Goal: Understand process/instructions: Learn how to perform a task or action

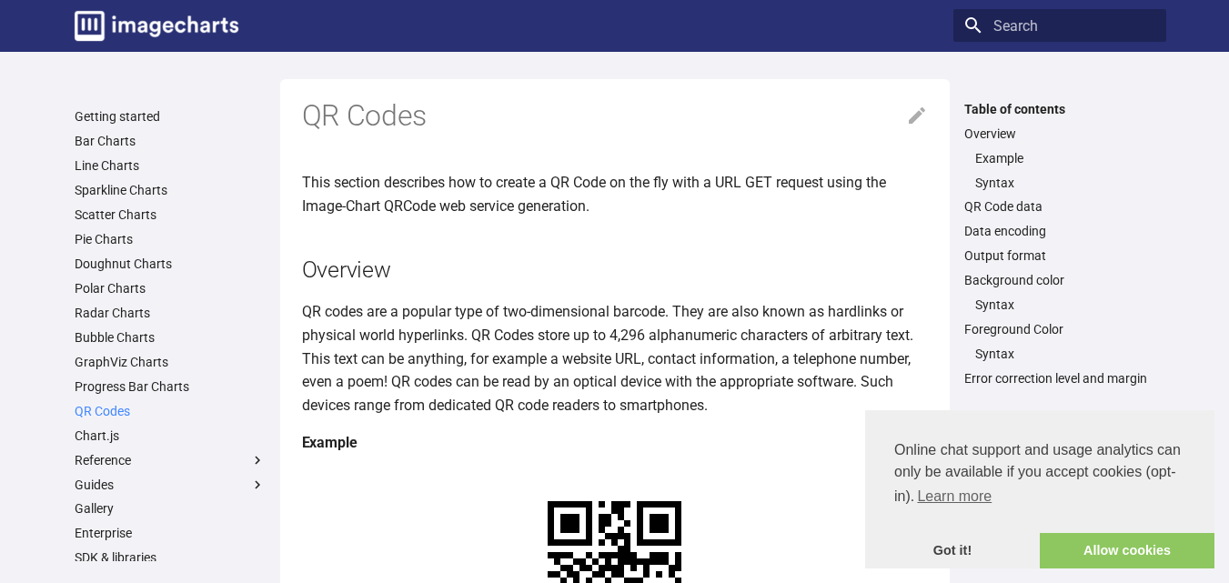
click at [88, 409] on link "QR Codes" at bounding box center [170, 411] width 191 height 16
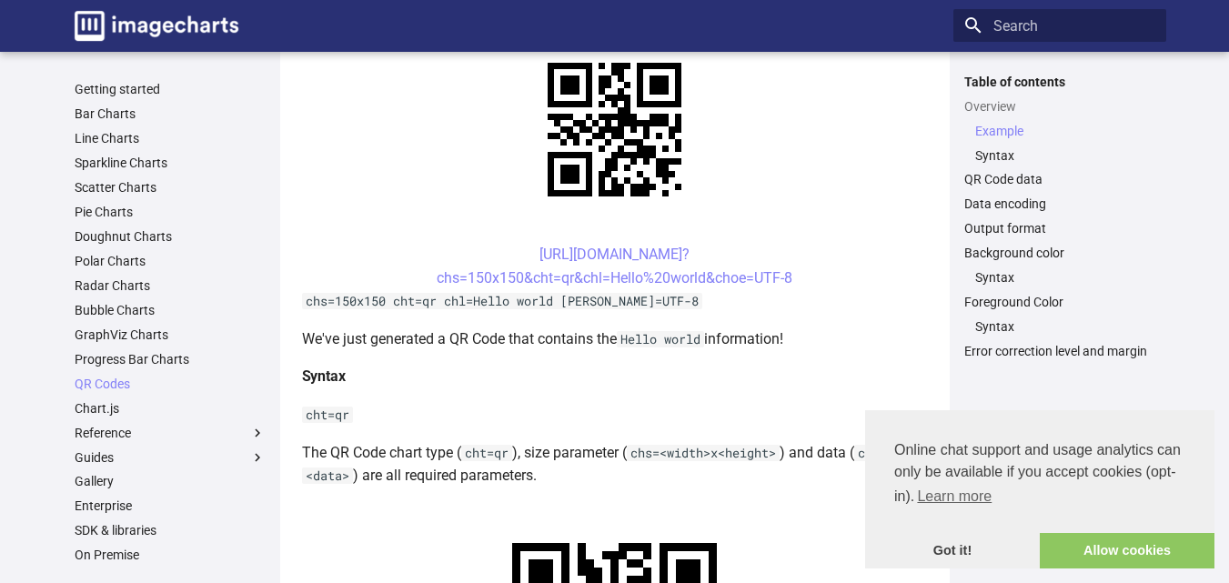
scroll to position [452, 0]
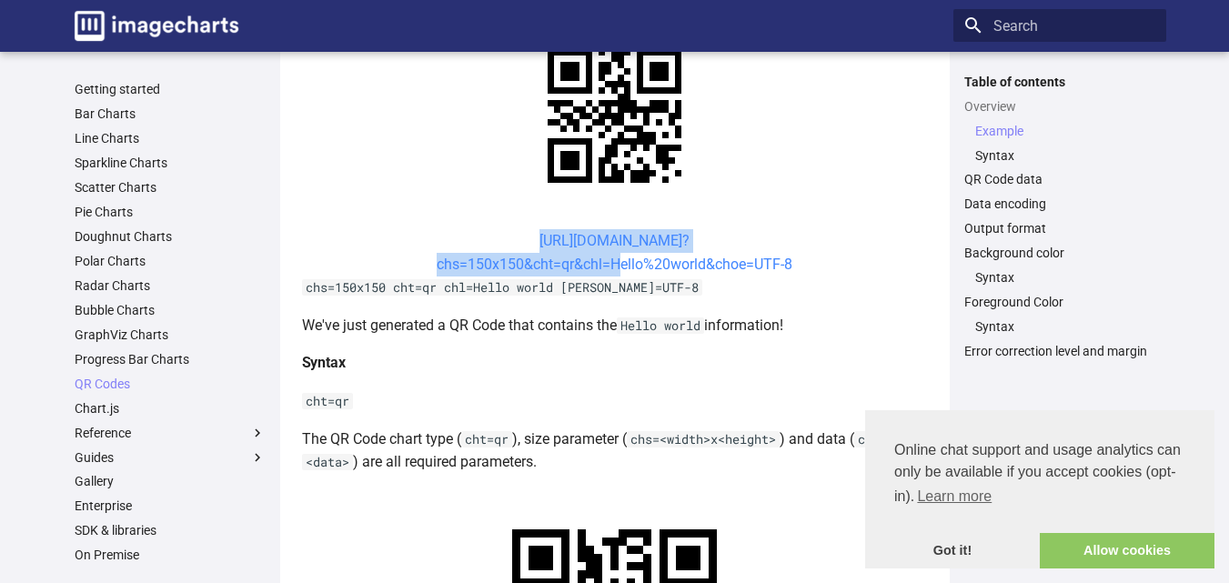
drag, startPoint x: 504, startPoint y: 237, endPoint x: 610, endPoint y: 268, distance: 110.0
click at [610, 268] on center "[URL][DOMAIN_NAME]? chs=150x150&cht=qr&chl=Hello%20world&choe=UTF-8" at bounding box center [615, 252] width 626 height 46
copy link "[URL][DOMAIN_NAME]? chs=150x150&cht=qr&chl="
